Goal: Communication & Community: Answer question/provide support

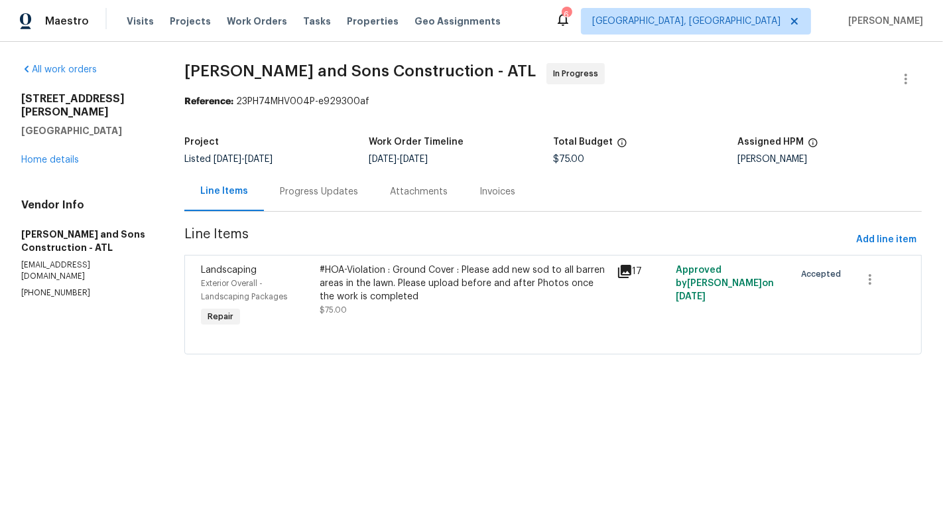
click at [310, 199] on div "Progress Updates" at bounding box center [319, 191] width 110 height 39
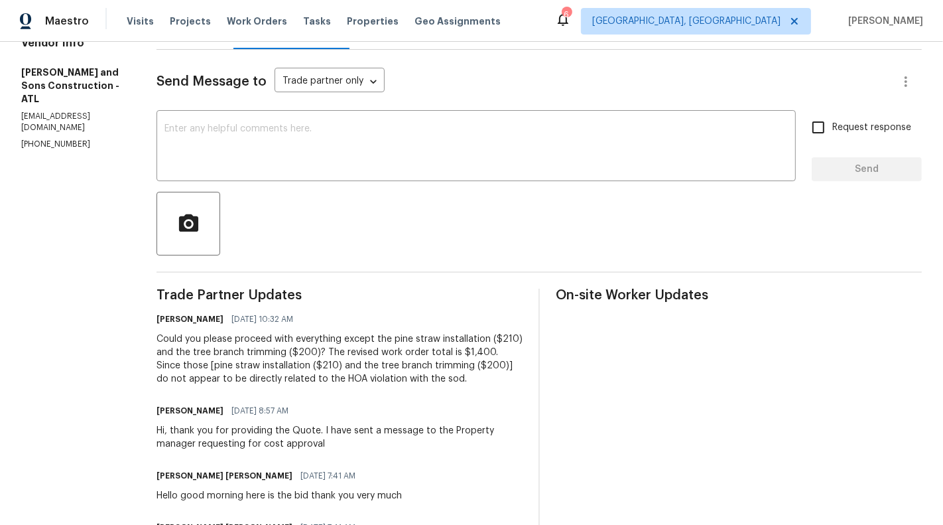
scroll to position [159, 0]
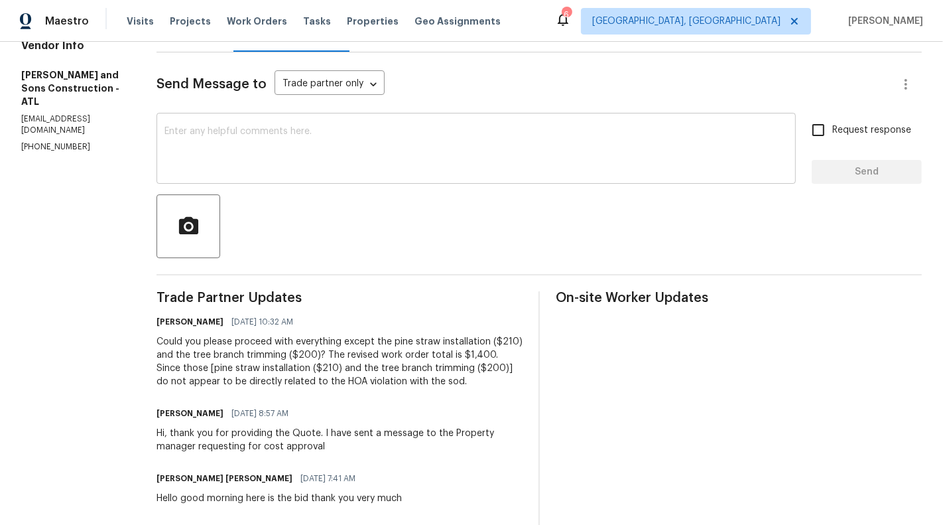
click at [420, 147] on textarea at bounding box center [477, 150] width 624 height 46
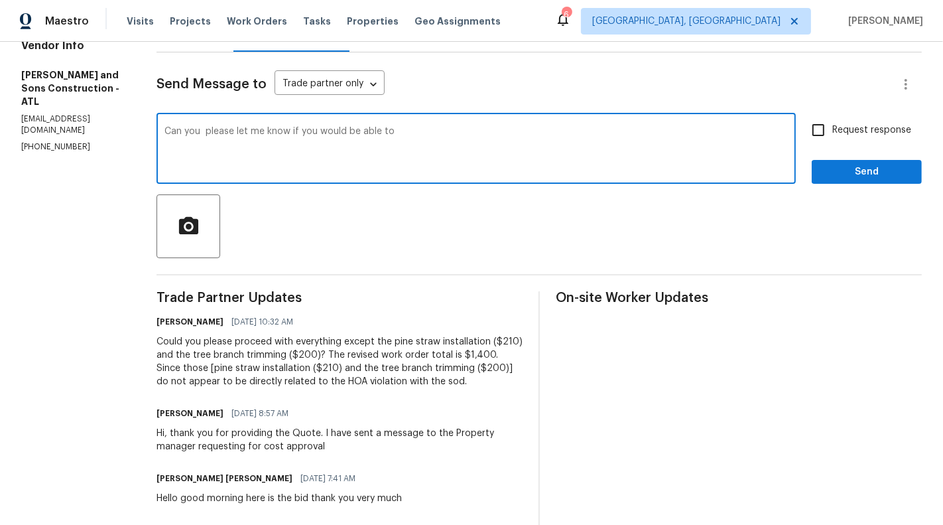
click at [346, 139] on textarea "Can you please let me know if you would be able to" at bounding box center [477, 150] width 624 height 46
click at [399, 136] on textarea "Can you please let me know if you would be able to" at bounding box center [477, 150] width 624 height 46
type textarea "Can you please let me know if you would be able to start with the work ?"
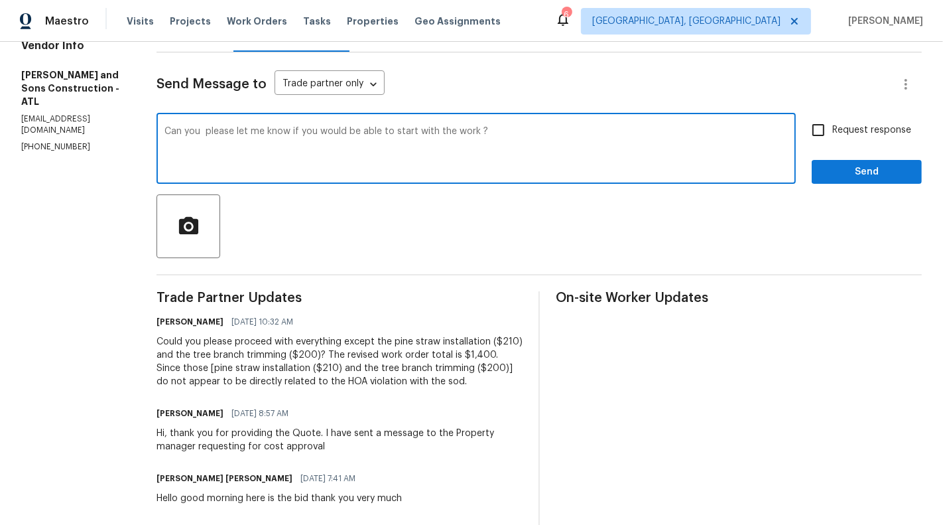
click at [867, 122] on label "Request response" at bounding box center [858, 130] width 107 height 28
click at [833, 122] on input "Request response" at bounding box center [819, 130] width 28 height 28
checkbox input "true"
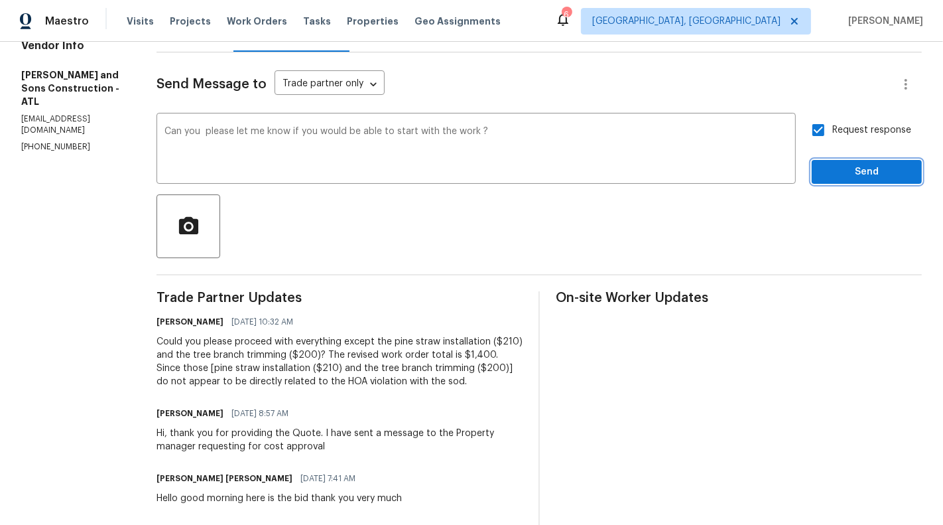
click at [868, 174] on span "Send" at bounding box center [867, 172] width 89 height 17
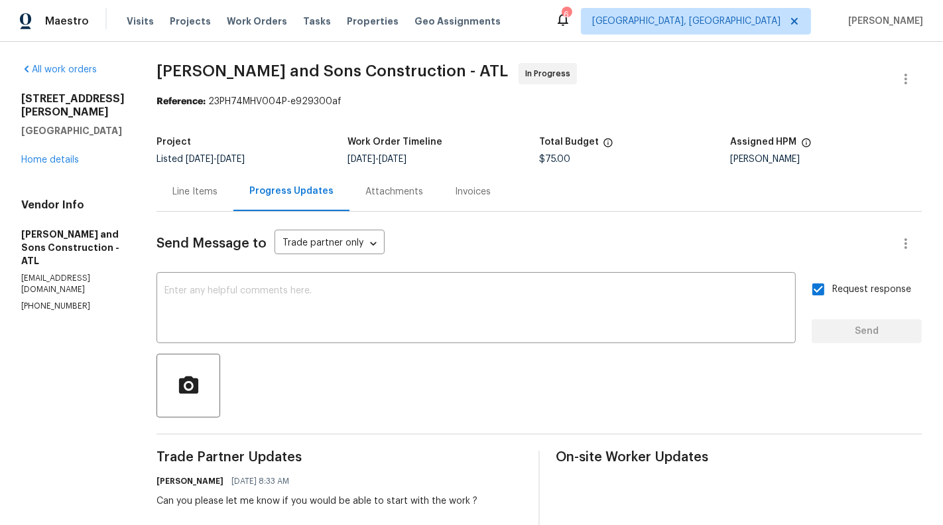
click at [54, 312] on p "[PHONE_NUMBER]" at bounding box center [73, 306] width 104 height 11
copy p "[PHONE_NUMBER]"
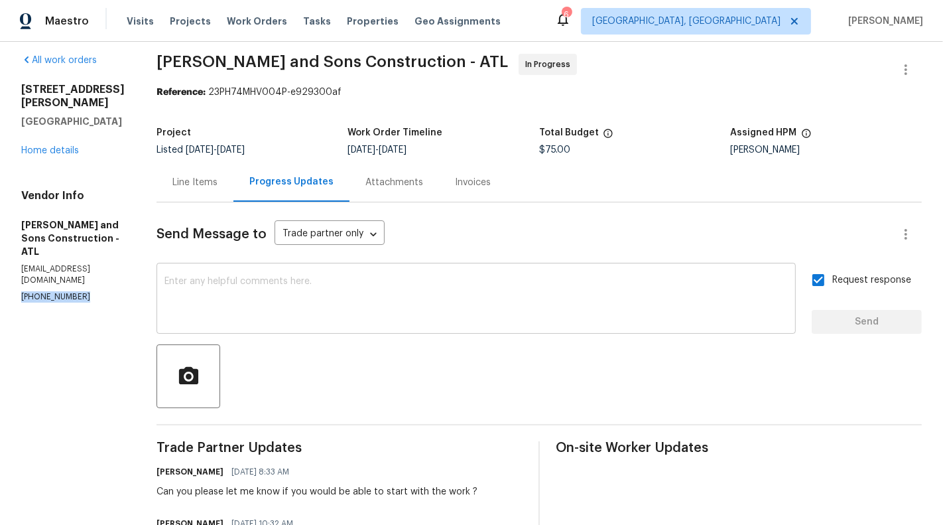
scroll to position [19, 0]
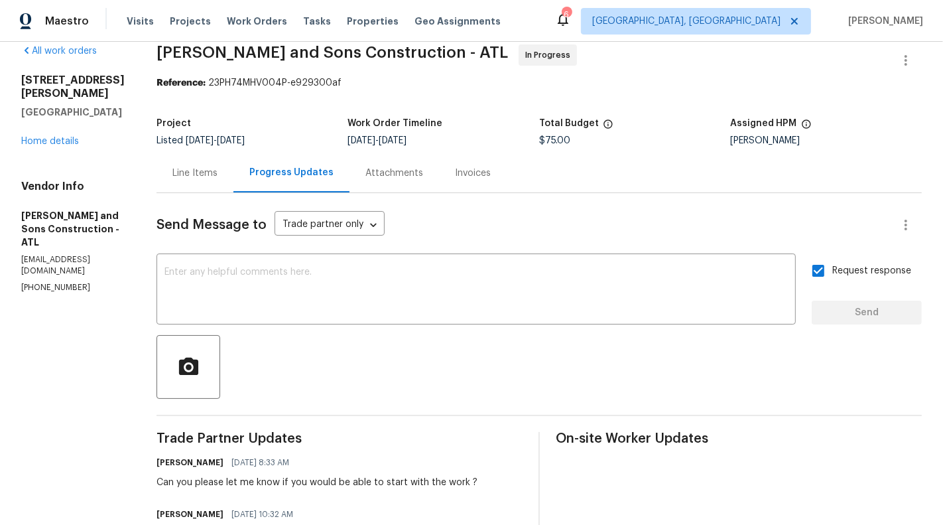
click at [180, 171] on div "Line Items" at bounding box center [195, 173] width 45 height 13
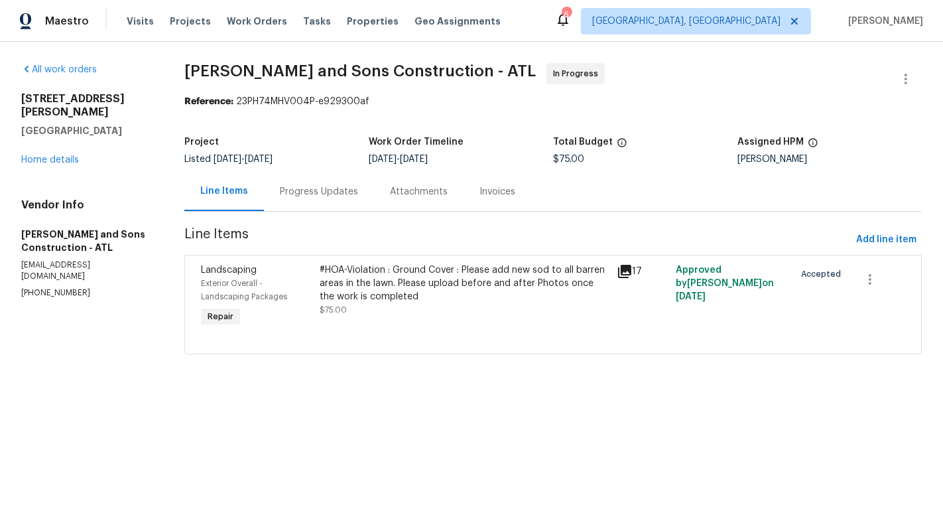
click at [304, 192] on div "Progress Updates" at bounding box center [319, 191] width 78 height 13
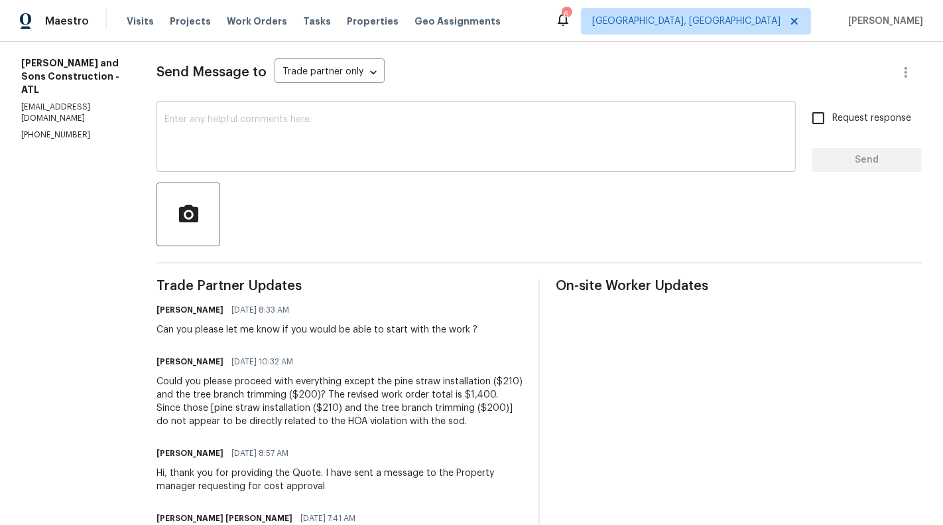
scroll to position [82, 0]
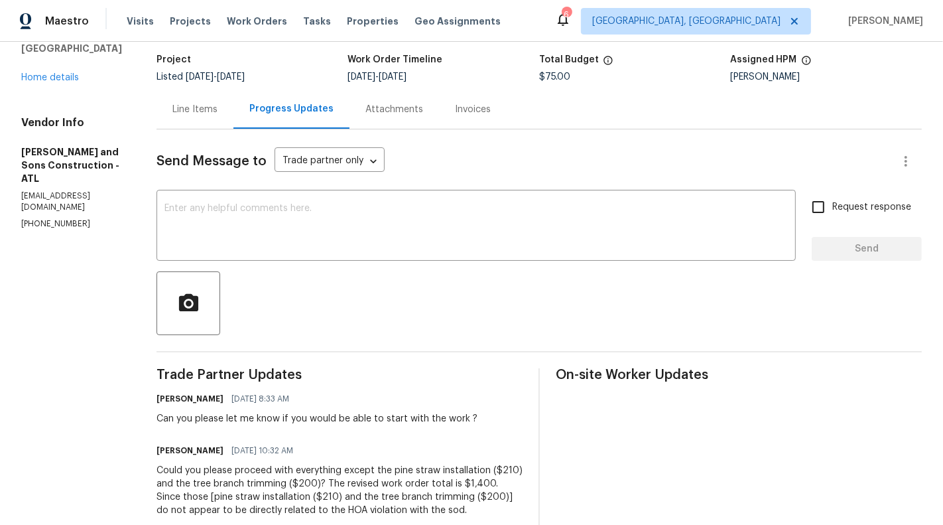
click at [187, 103] on div "Line Items" at bounding box center [195, 109] width 45 height 13
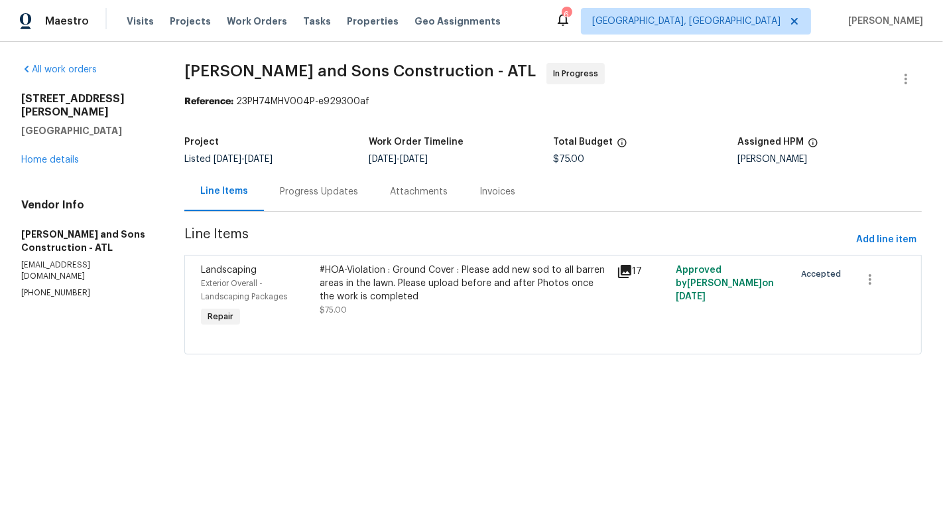
click at [358, 282] on div "#HOA-Violation : Ground Cover : Please add new sod to all barren areas in the l…" at bounding box center [464, 283] width 289 height 40
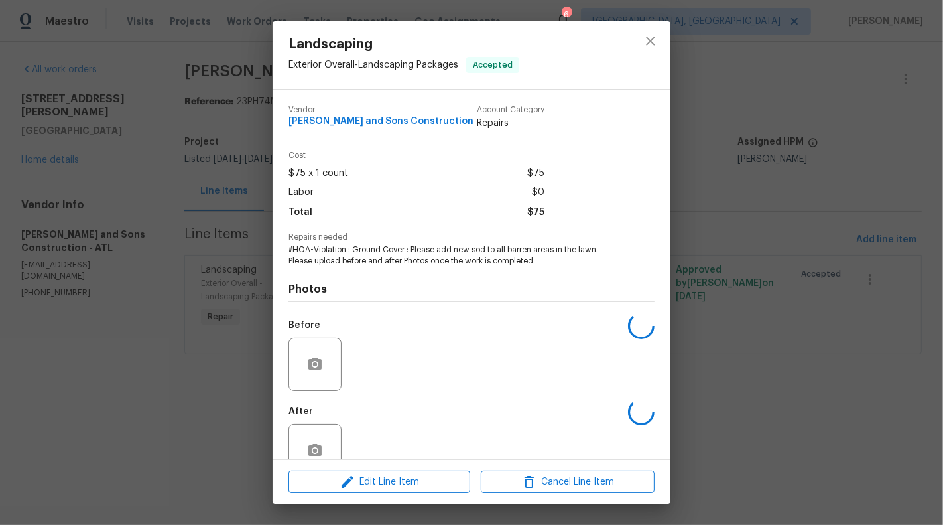
scroll to position [31, 0]
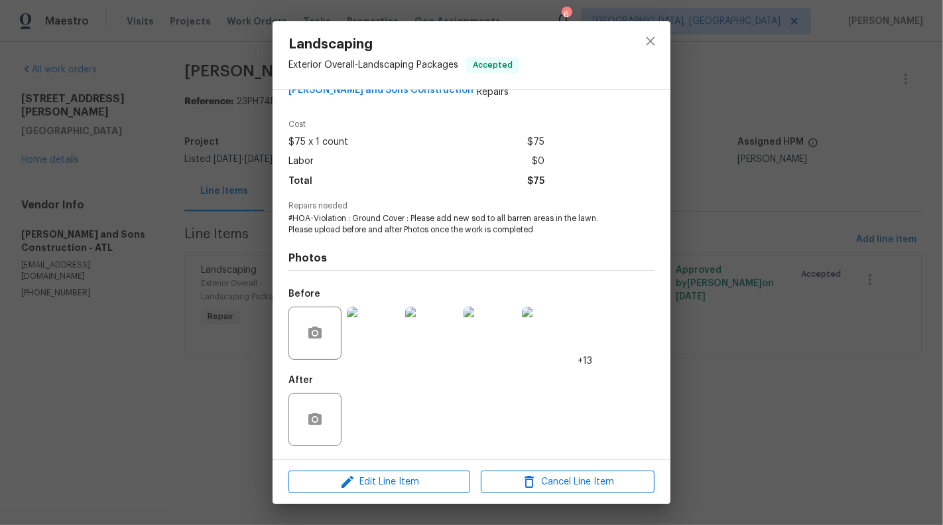
click at [363, 354] on img at bounding box center [373, 333] width 53 height 53
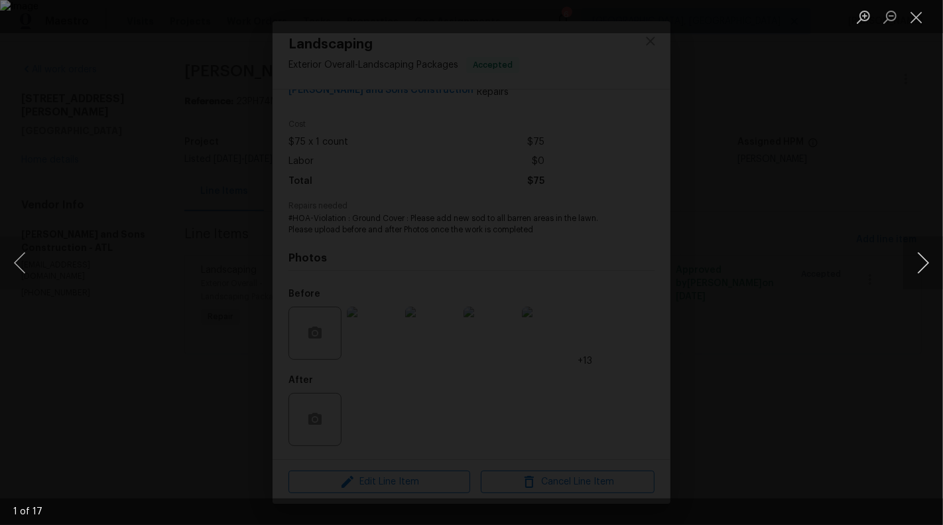
click at [926, 266] on button "Next image" at bounding box center [924, 262] width 40 height 53
click at [926, 268] on button "Next image" at bounding box center [924, 262] width 40 height 53
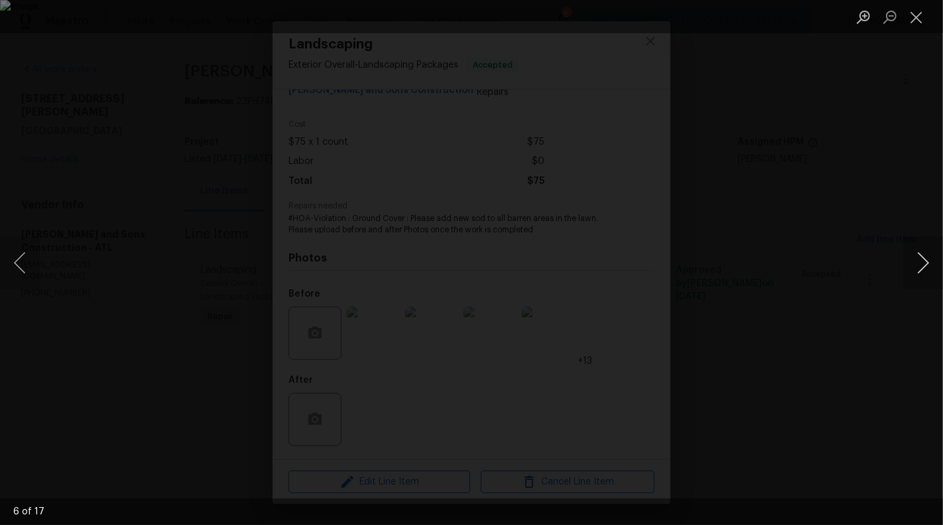
click at [926, 268] on button "Next image" at bounding box center [924, 262] width 40 height 53
click at [916, 21] on button "Close lightbox" at bounding box center [917, 16] width 27 height 23
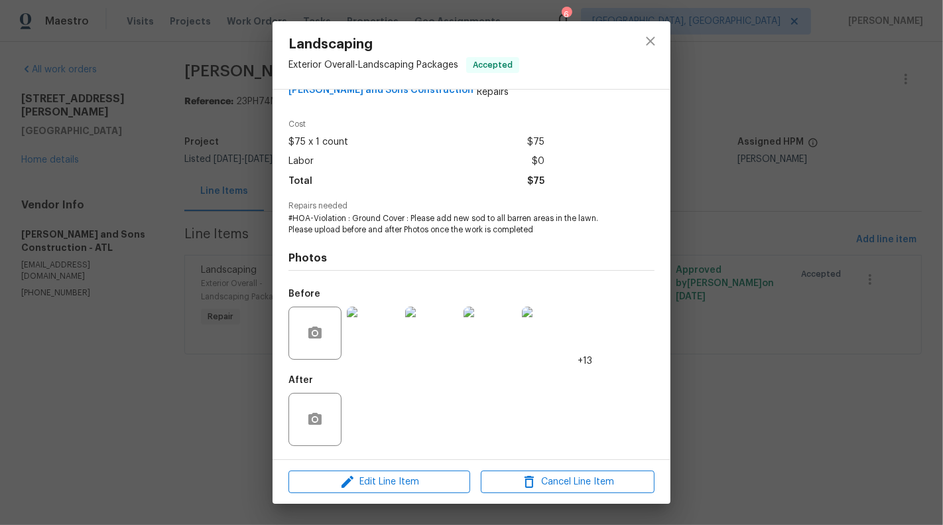
click at [799, 354] on div "Landscaping Exterior Overall - Landscaping Packages Accepted Vendor [PERSON_NAM…" at bounding box center [471, 262] width 943 height 525
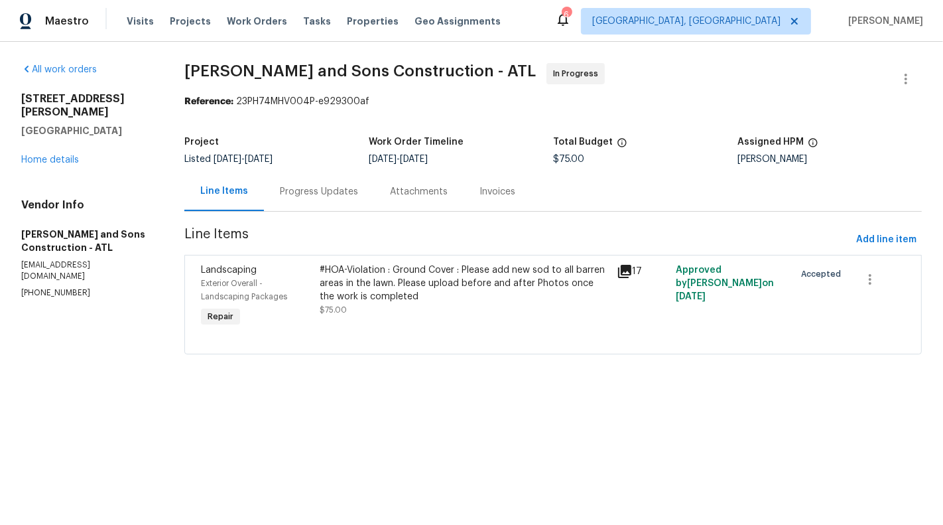
click at [333, 183] on div "Progress Updates" at bounding box center [319, 191] width 110 height 39
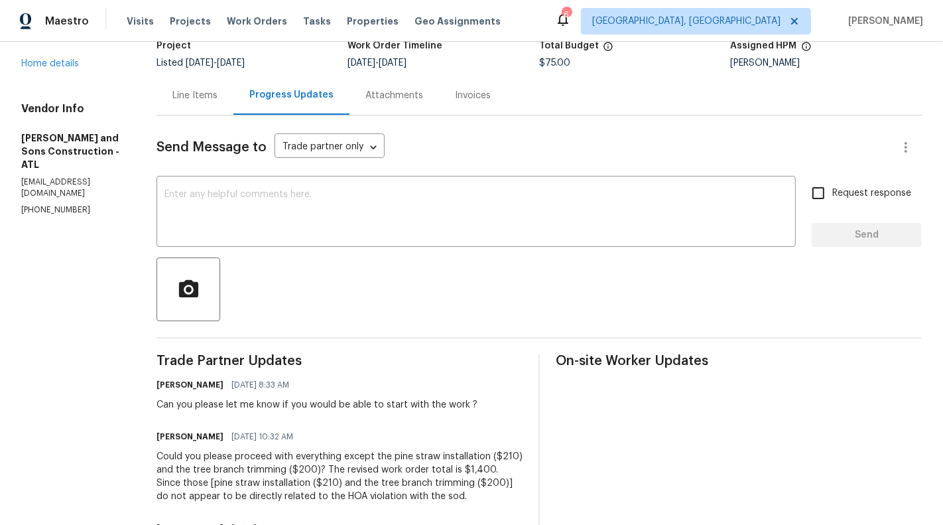
scroll to position [68, 0]
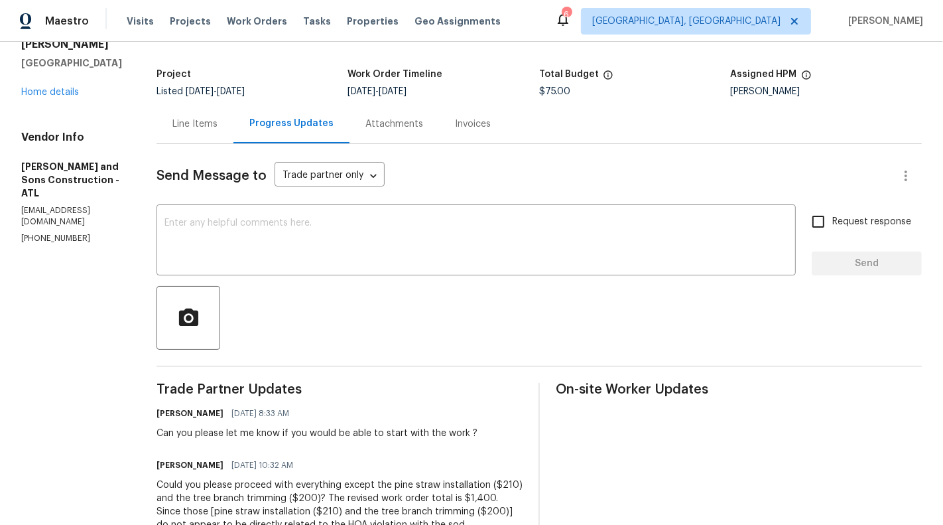
click at [173, 123] on div "Line Items" at bounding box center [195, 123] width 45 height 13
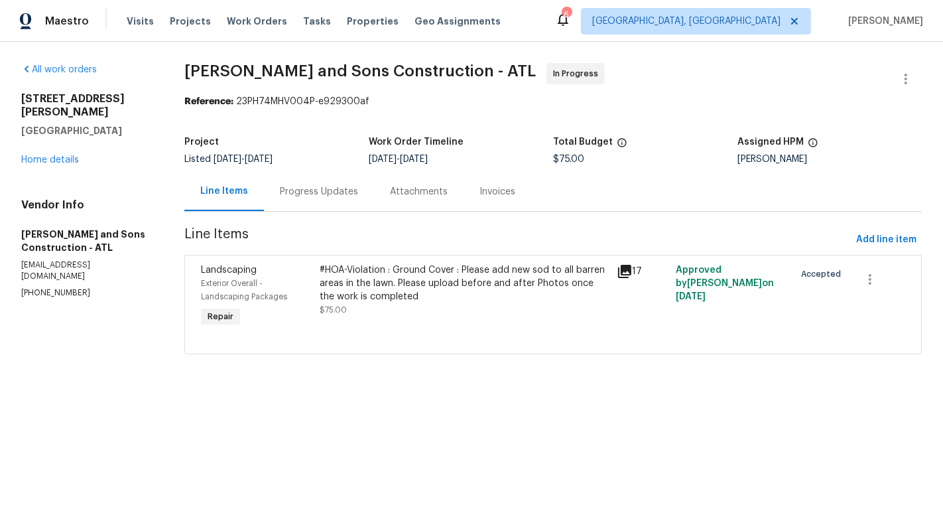
click at [389, 294] on div "#HOA-Violation : Ground Cover : Please add new sod to all barren areas in the l…" at bounding box center [464, 283] width 289 height 40
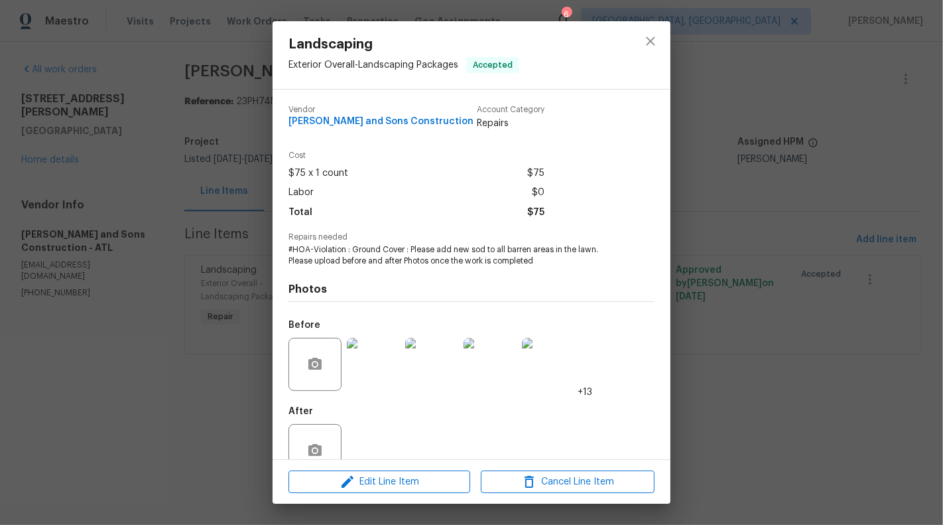
scroll to position [31, 0]
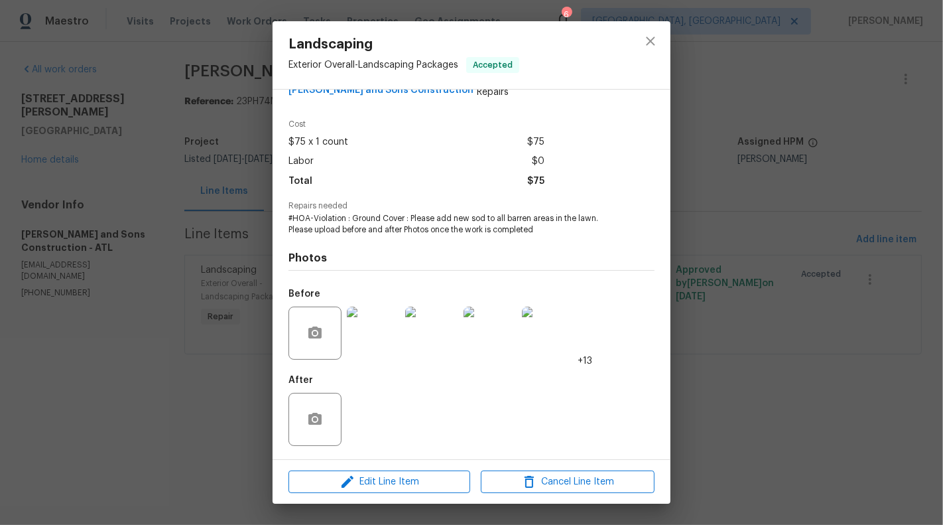
click at [368, 327] on img at bounding box center [373, 333] width 53 height 53
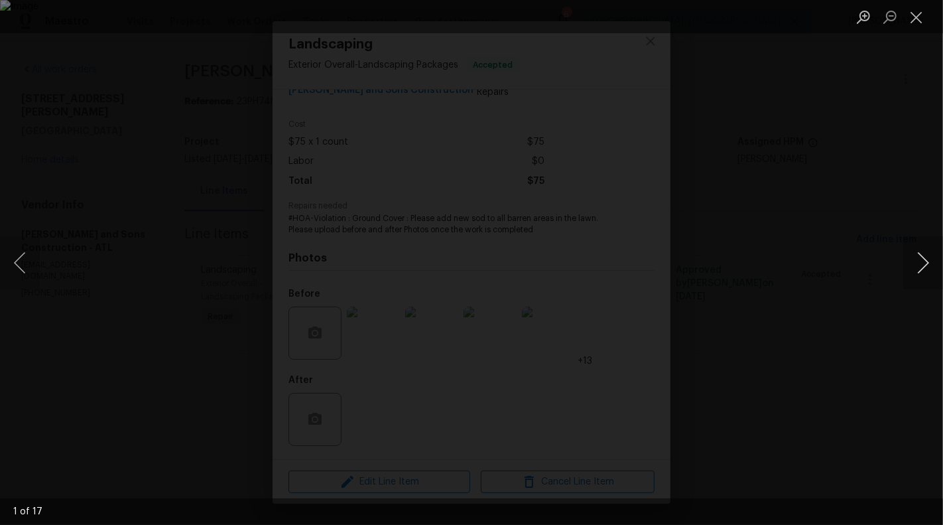
click at [926, 264] on button "Next image" at bounding box center [924, 262] width 40 height 53
click at [928, 275] on button "Next image" at bounding box center [924, 262] width 40 height 53
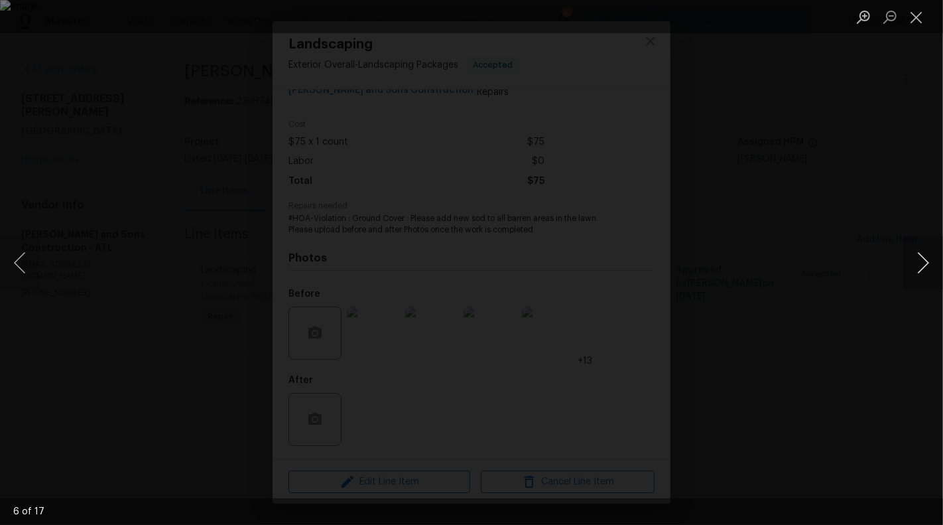
click at [929, 271] on button "Next image" at bounding box center [924, 262] width 40 height 53
click at [927, 271] on button "Next image" at bounding box center [924, 262] width 40 height 53
click at [923, 263] on button "Next image" at bounding box center [924, 262] width 40 height 53
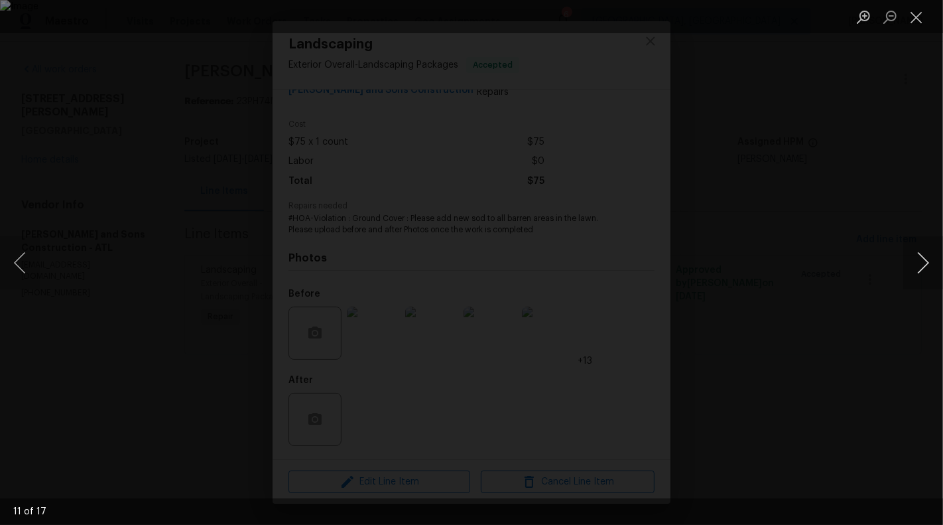
click at [923, 263] on button "Next image" at bounding box center [924, 262] width 40 height 53
click at [922, 263] on button "Next image" at bounding box center [924, 262] width 40 height 53
click at [929, 253] on button "Next image" at bounding box center [924, 262] width 40 height 53
click at [922, 258] on button "Next image" at bounding box center [924, 262] width 40 height 53
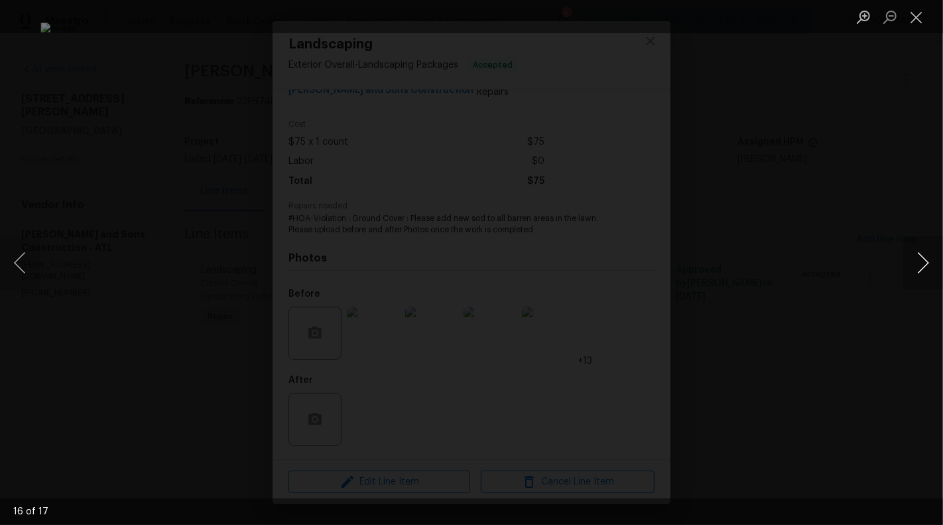
click at [924, 258] on button "Next image" at bounding box center [924, 262] width 40 height 53
click at [914, 12] on button "Close lightbox" at bounding box center [917, 16] width 27 height 23
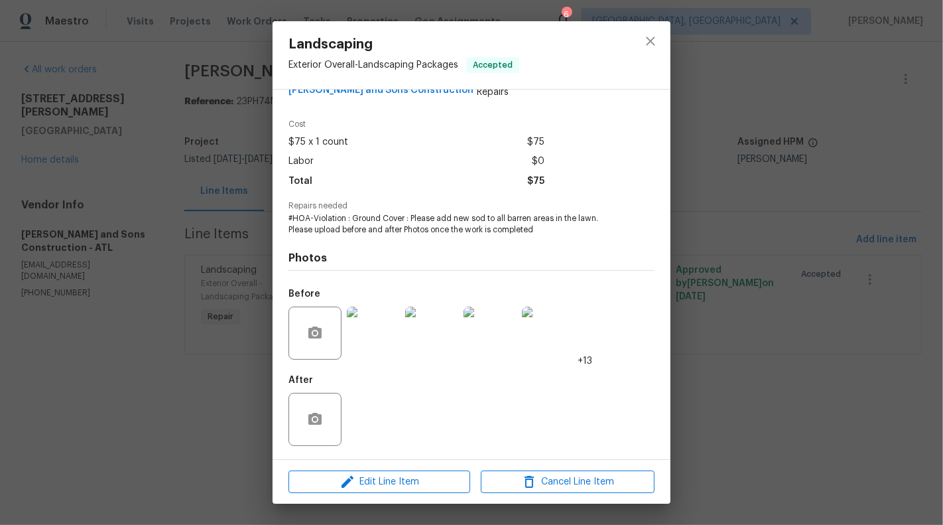
click at [183, 419] on div "Landscaping Exterior Overall - Landscaping Packages Accepted Vendor [PERSON_NAM…" at bounding box center [471, 262] width 943 height 525
